Goal: Download file/media

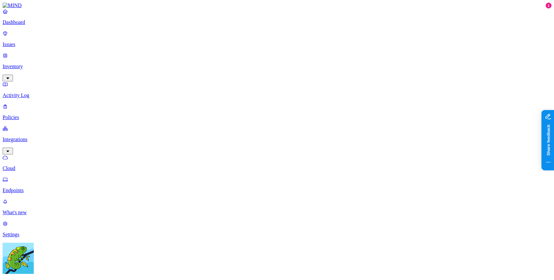
scroll to position [59, 0]
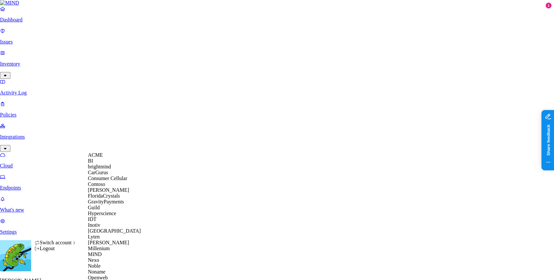
click at [110, 158] on div "ACME" at bounding box center [119, 155] width 63 height 6
